Goal: Task Accomplishment & Management: Manage account settings

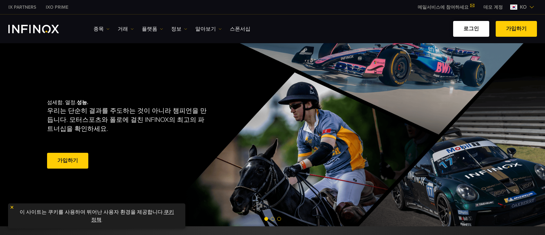
click at [472, 29] on link "로그인" at bounding box center [471, 29] width 36 height 16
click at [473, 27] on link "로그인" at bounding box center [471, 29] width 36 height 16
